Goal: Transaction & Acquisition: Purchase product/service

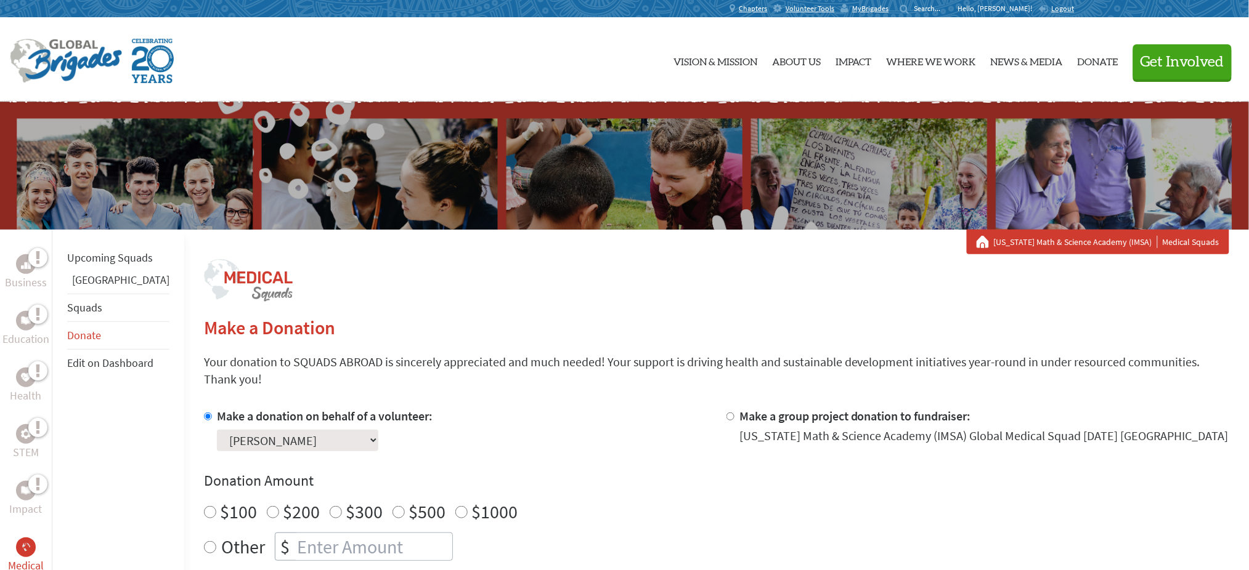
scroll to position [82, 0]
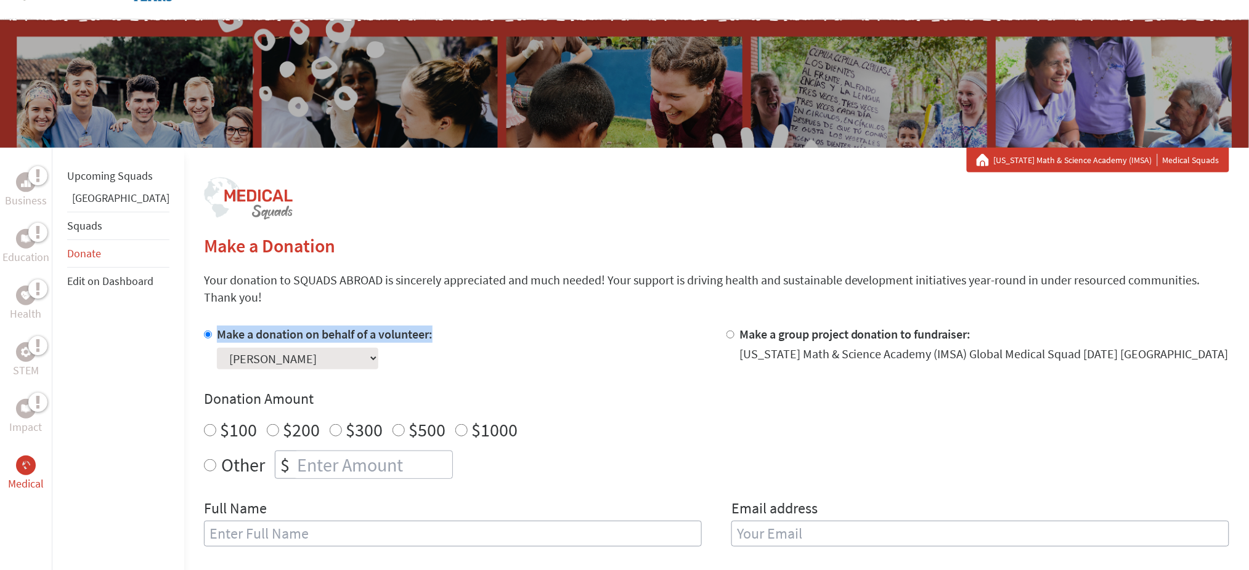
drag, startPoint x: 424, startPoint y: 317, endPoint x: 161, endPoint y: 304, distance: 263.3
click at [161, 304] on div "Business Education Health STEM Impact Medical Upcoming Squads Belize Squads Don…" at bounding box center [624, 513] width 1249 height 731
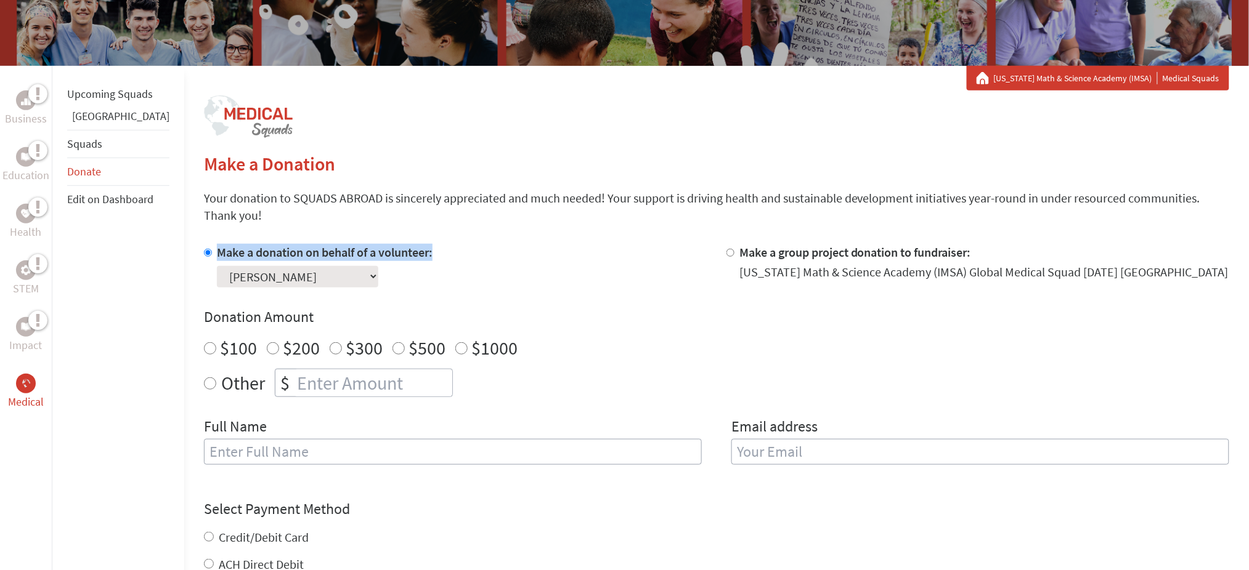
scroll to position [246, 0]
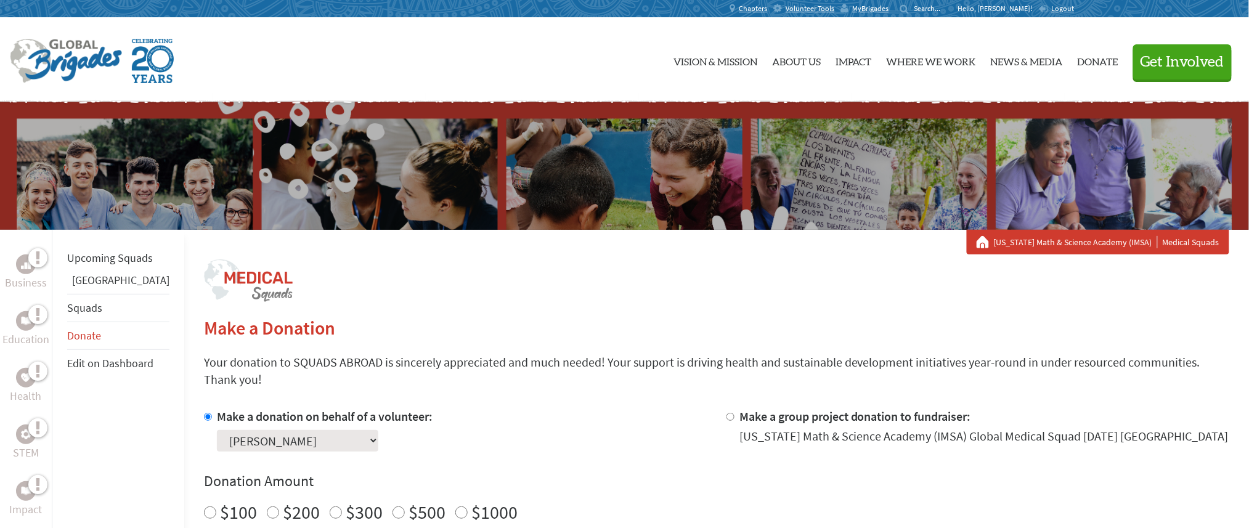
scroll to position [164, 0]
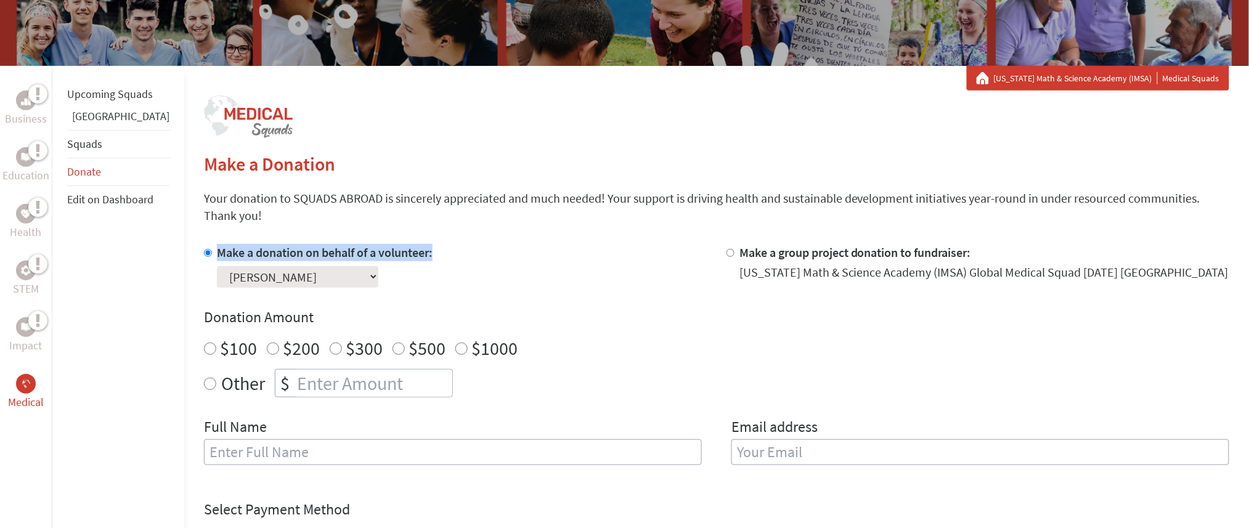
drag, startPoint x: 402, startPoint y: 224, endPoint x: 156, endPoint y: 214, distance: 246.0
click at [156, 214] on div "Business Education Health STEM Impact Medical Upcoming Squads Belize Squads Don…" at bounding box center [624, 431] width 1249 height 731
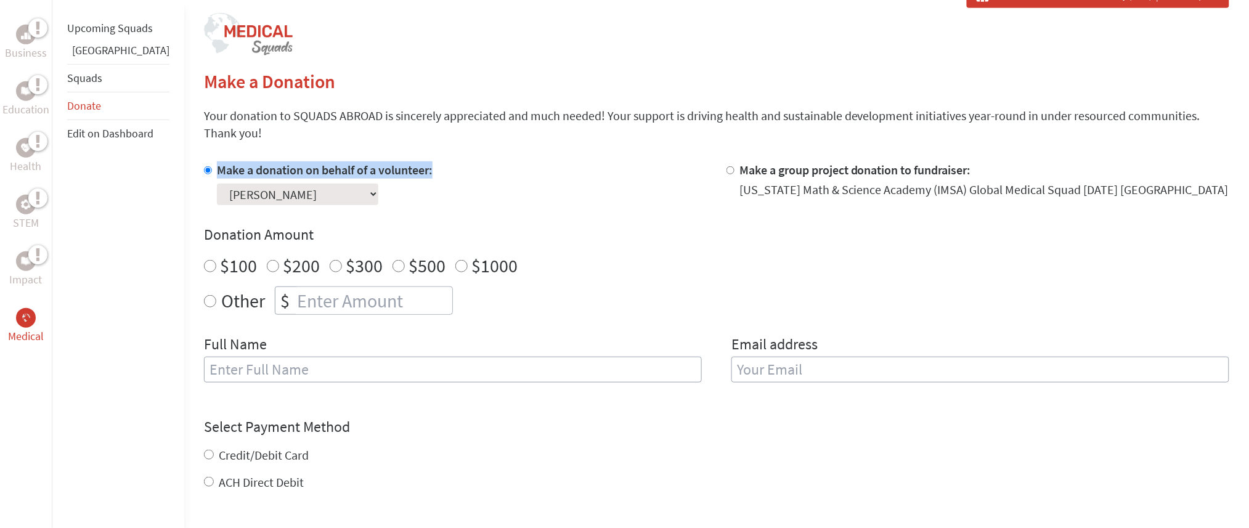
scroll to position [328, 0]
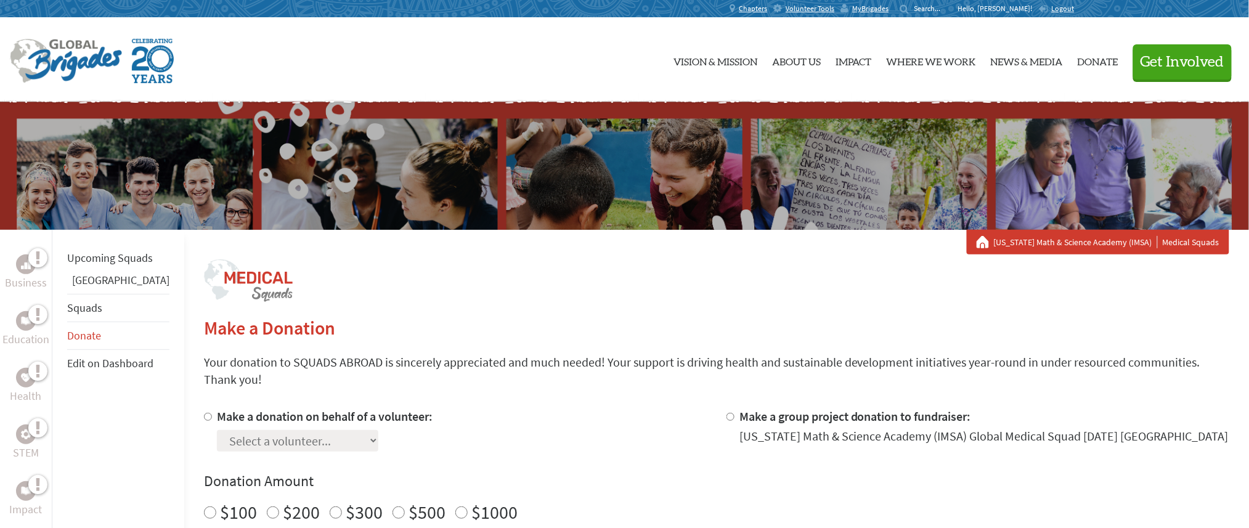
scroll to position [82, 0]
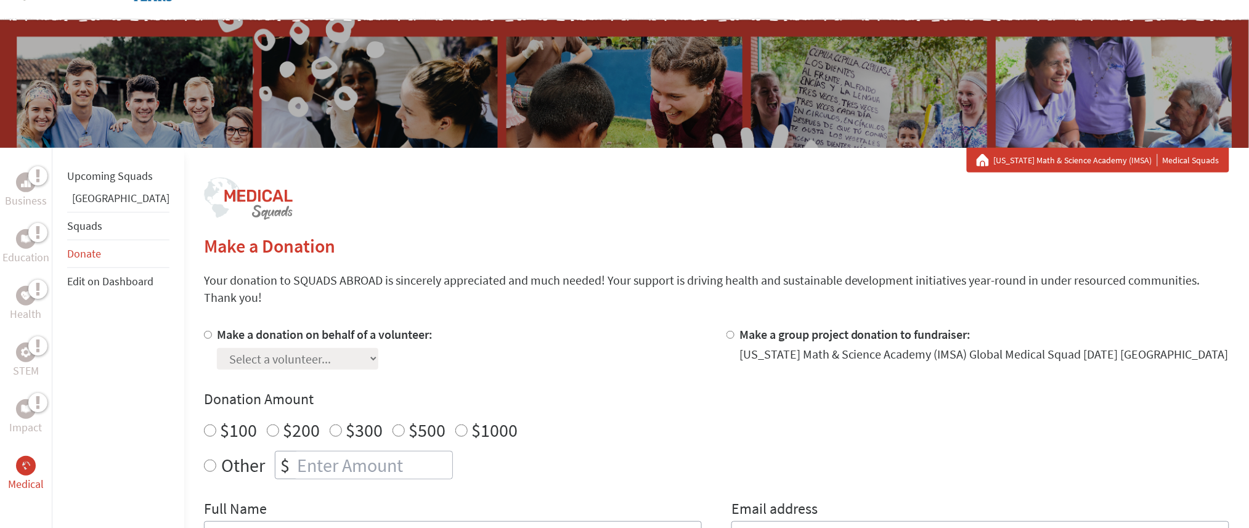
click at [726, 331] on input "Make a group project donation to fundraiser:" at bounding box center [730, 335] width 8 height 8
radio input "true"
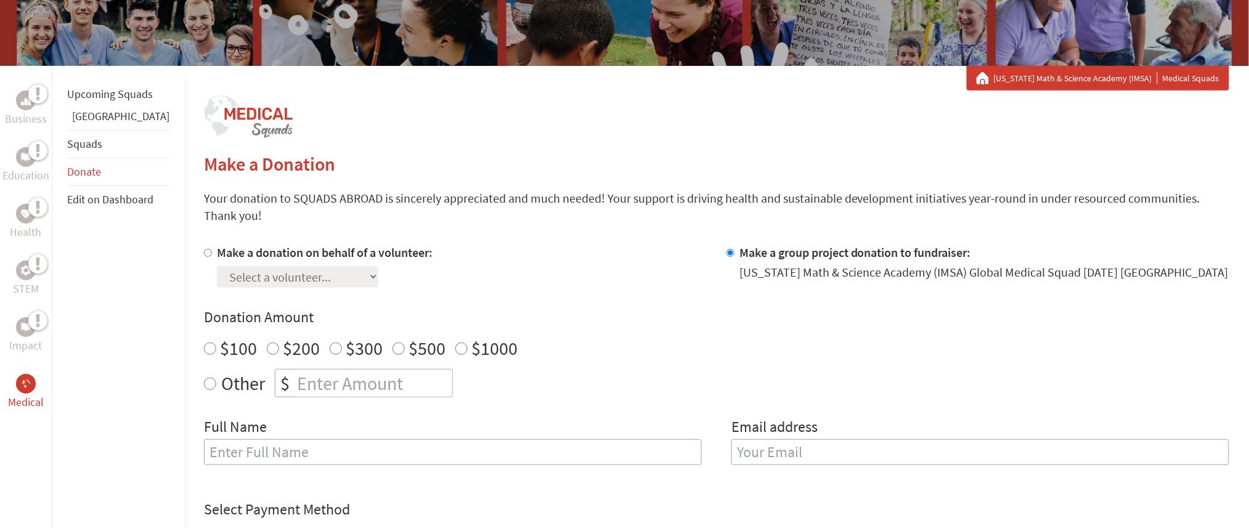
scroll to position [328, 0]
